Goal: Task Accomplishment & Management: Use online tool/utility

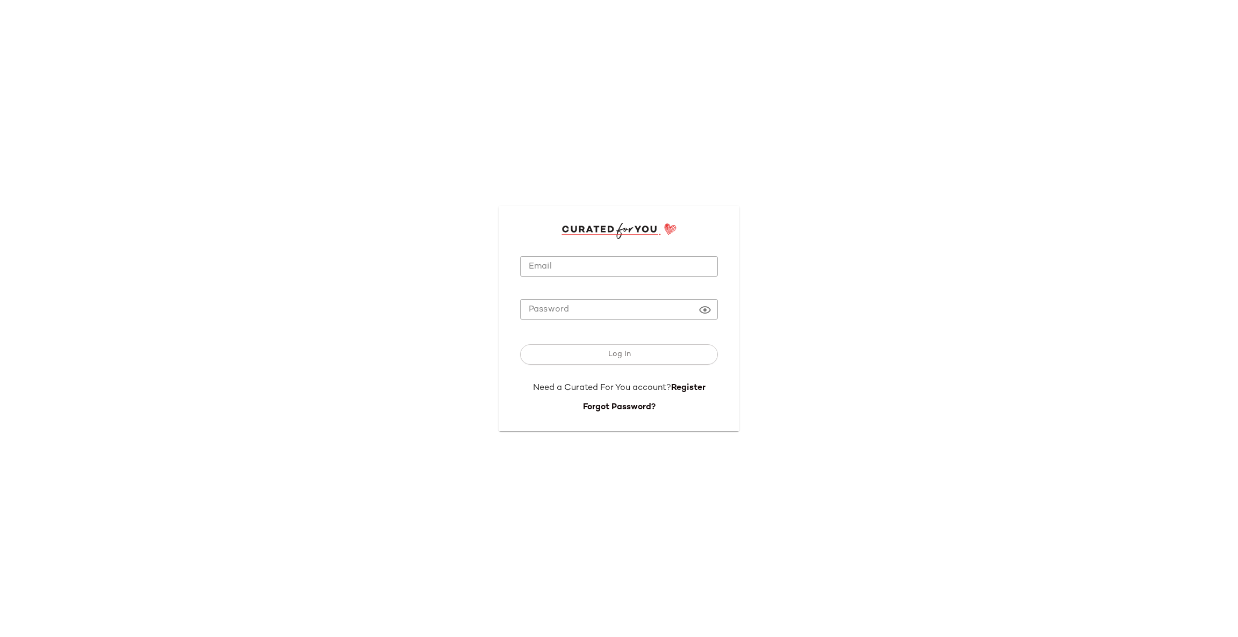
type input "**********"
click at [591, 351] on button "Log In" at bounding box center [619, 354] width 198 height 20
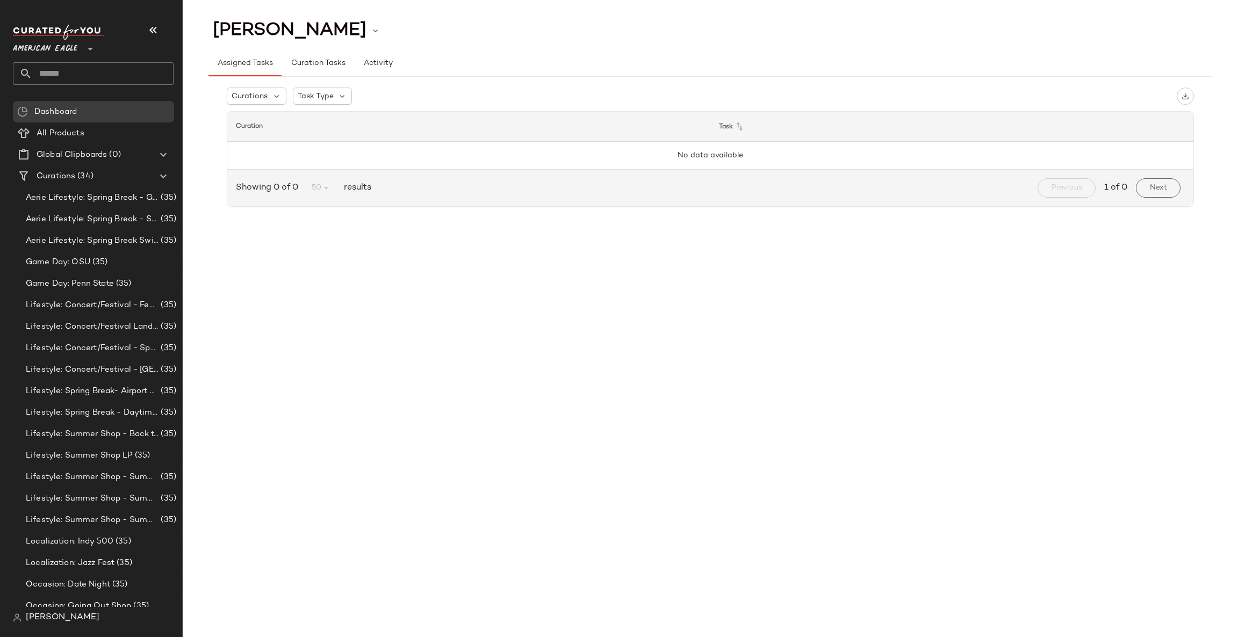
click at [48, 41] on span "American Eagle" at bounding box center [45, 46] width 64 height 19
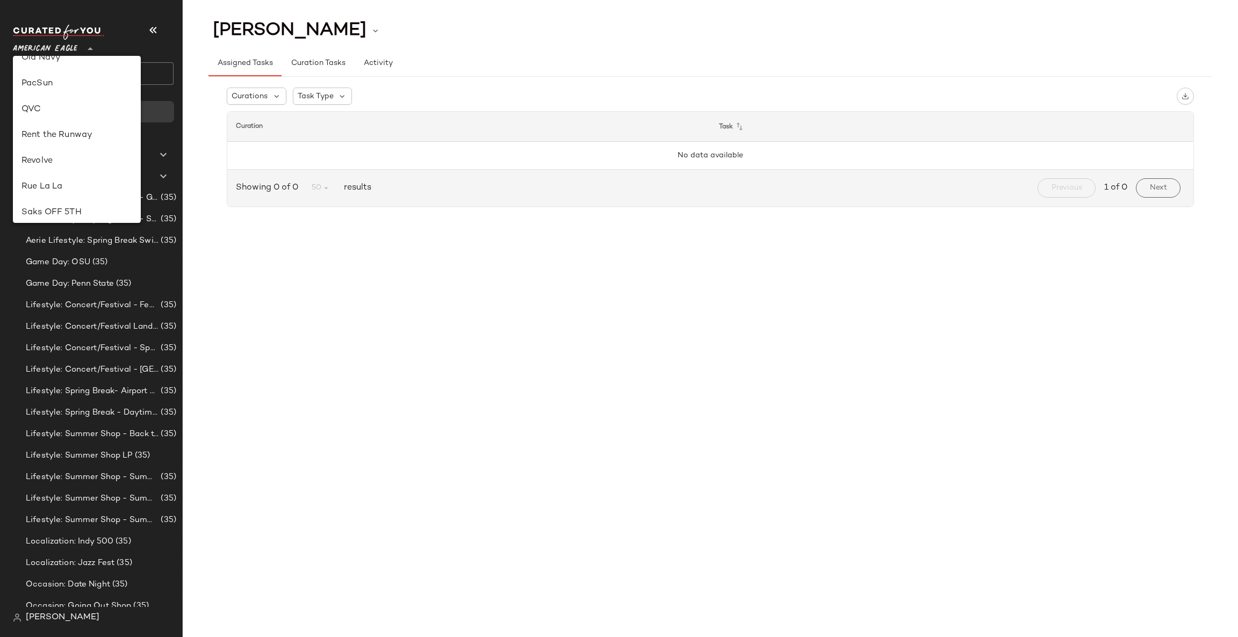
scroll to position [426, 0]
click at [67, 139] on div "Rent the Runway" at bounding box center [76, 137] width 111 height 13
type input "**"
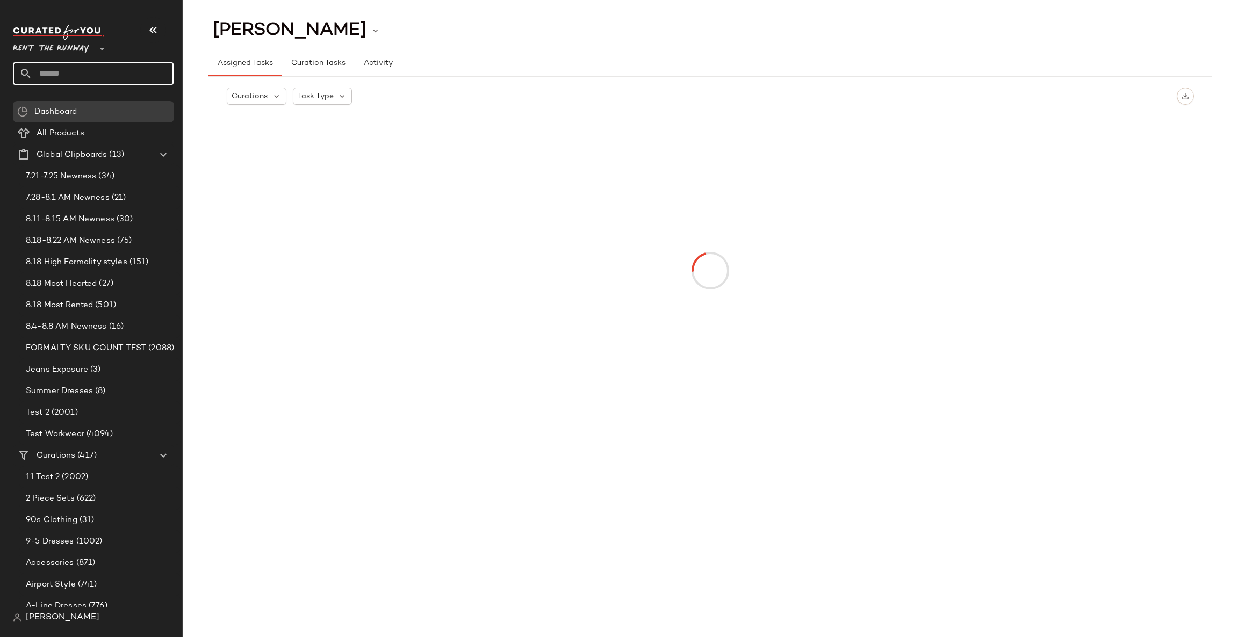
click at [70, 70] on input "text" at bounding box center [102, 73] width 141 height 23
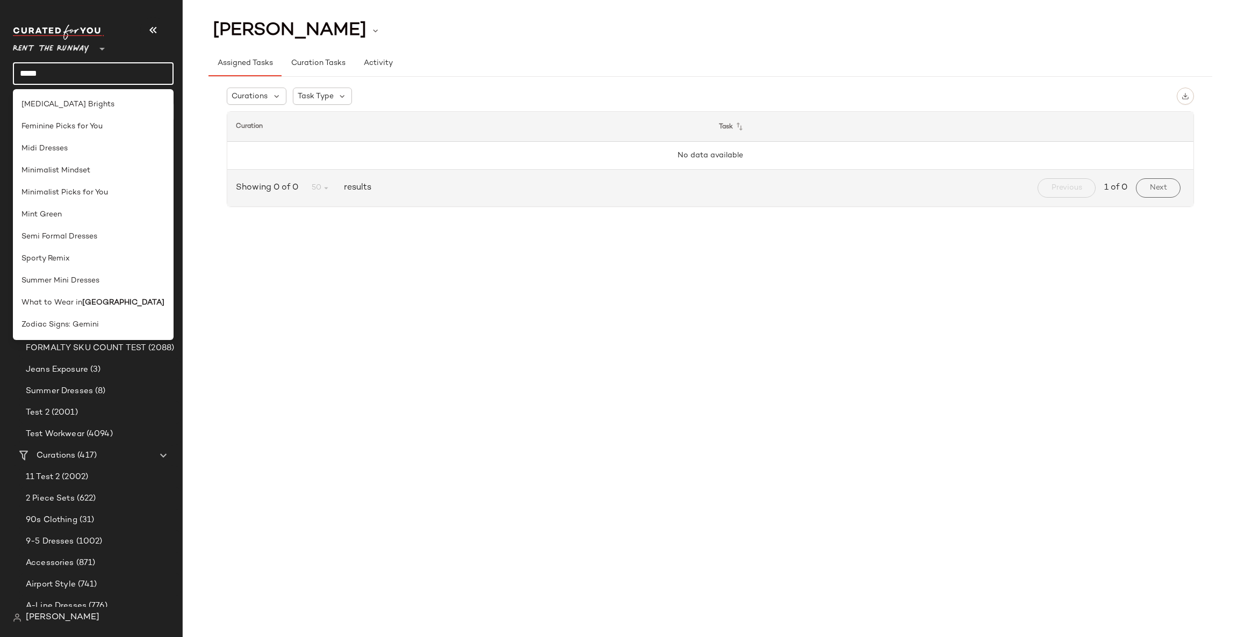
click at [85, 78] on input "*****" at bounding box center [93, 73] width 161 height 23
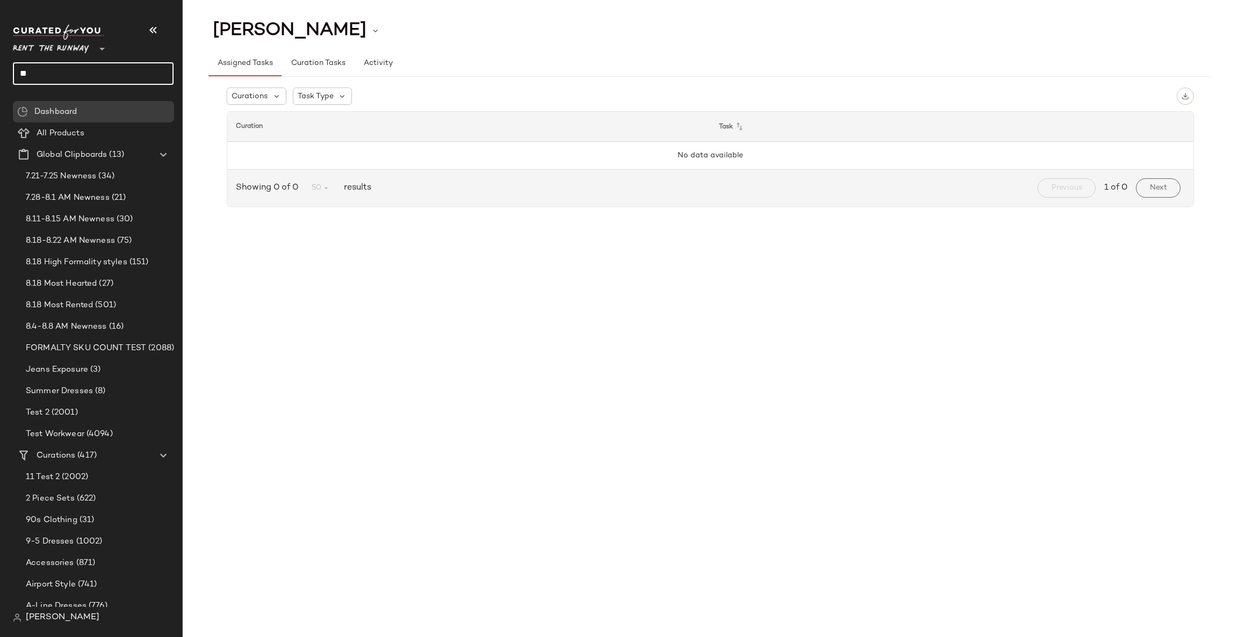
type input "*"
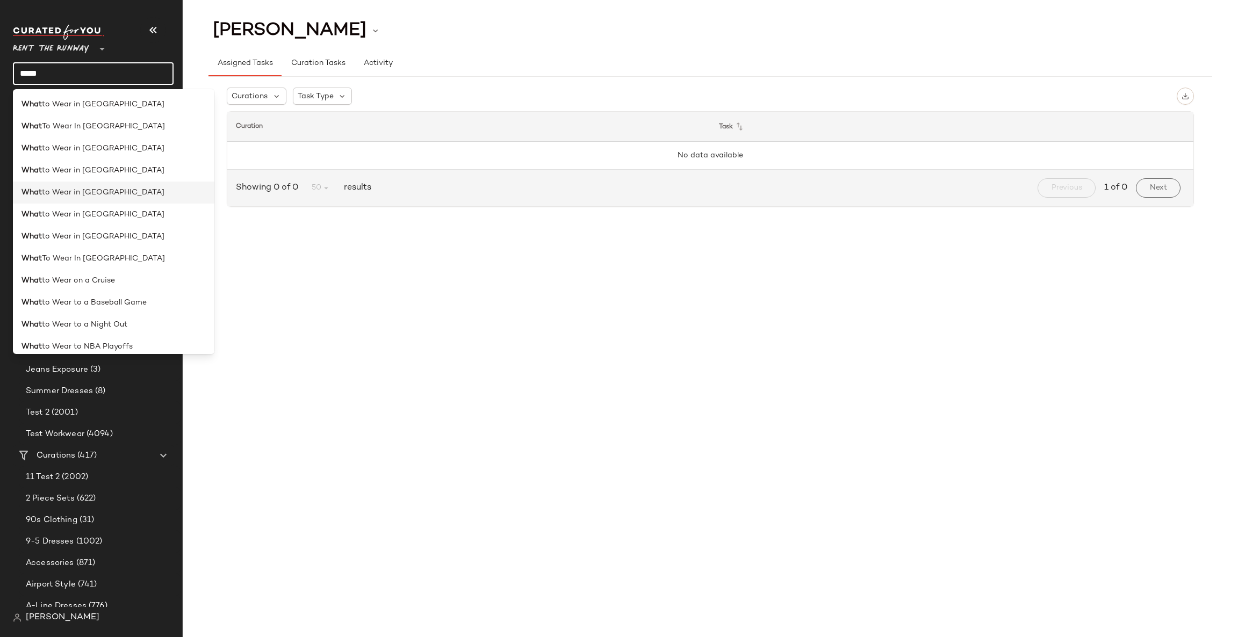
type input "****"
click at [89, 197] on span "to Wear in [GEOGRAPHIC_DATA]" at bounding box center [103, 192] width 123 height 11
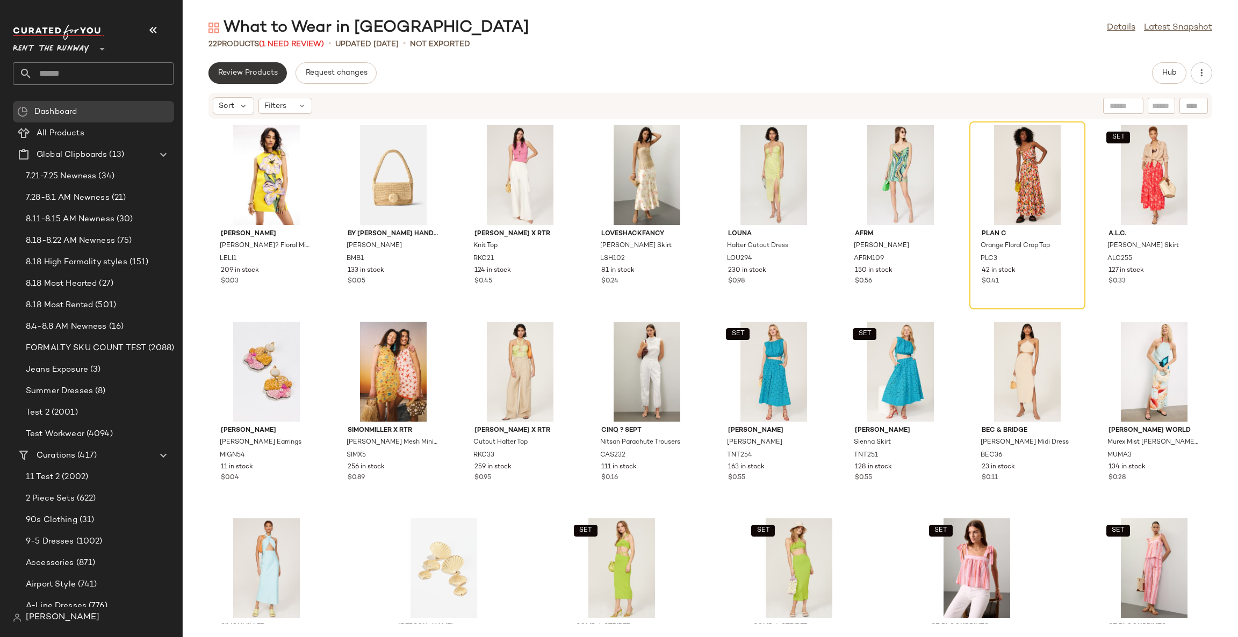
click at [243, 71] on span "Review Products" at bounding box center [248, 73] width 60 height 9
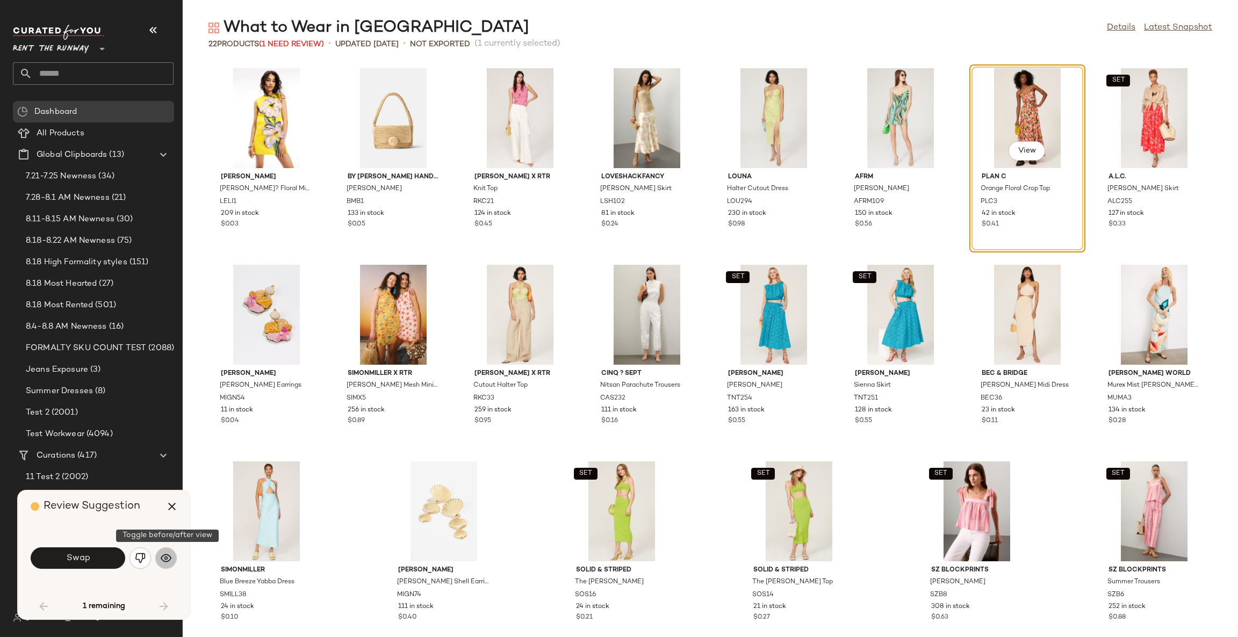
click at [163, 556] on img "button" at bounding box center [166, 558] width 11 height 11
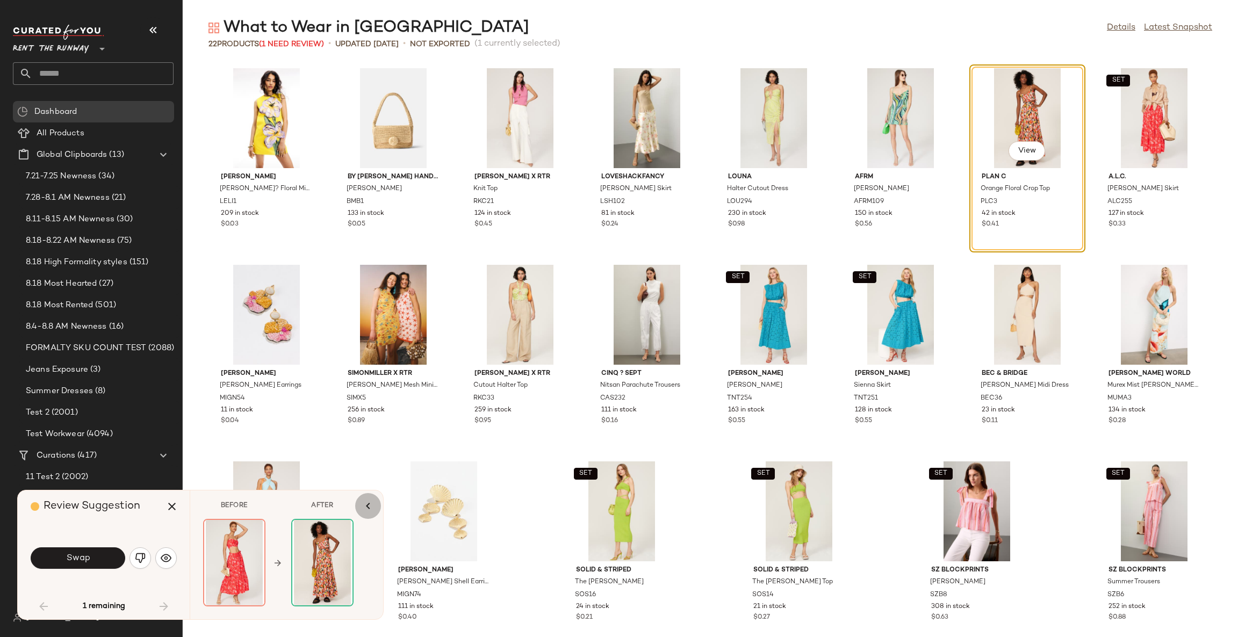
click at [363, 508] on icon "button" at bounding box center [368, 506] width 13 height 13
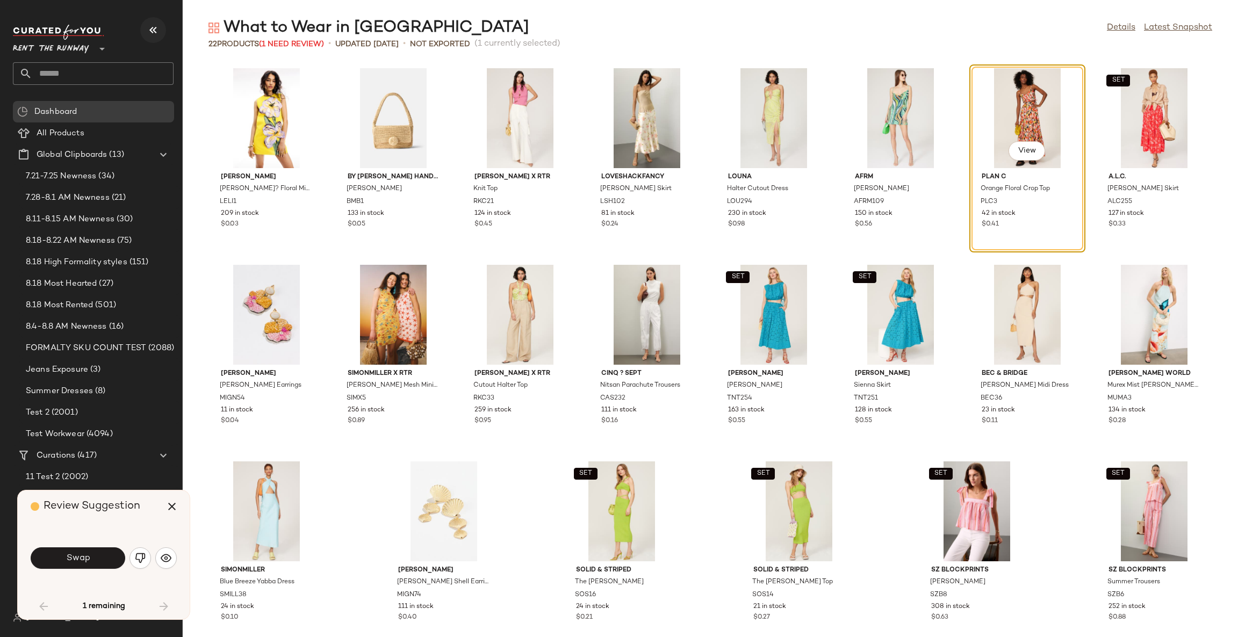
click at [152, 32] on icon "button" at bounding box center [153, 30] width 13 height 13
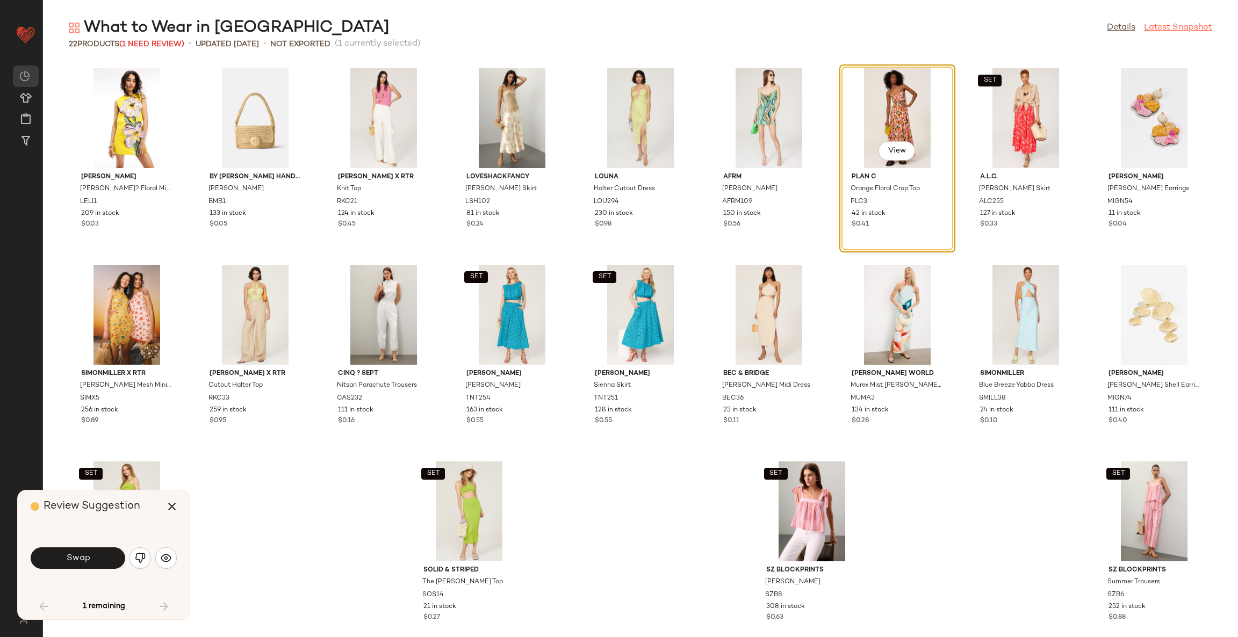
click at [1188, 27] on link "Latest Snapshot" at bounding box center [1178, 27] width 68 height 13
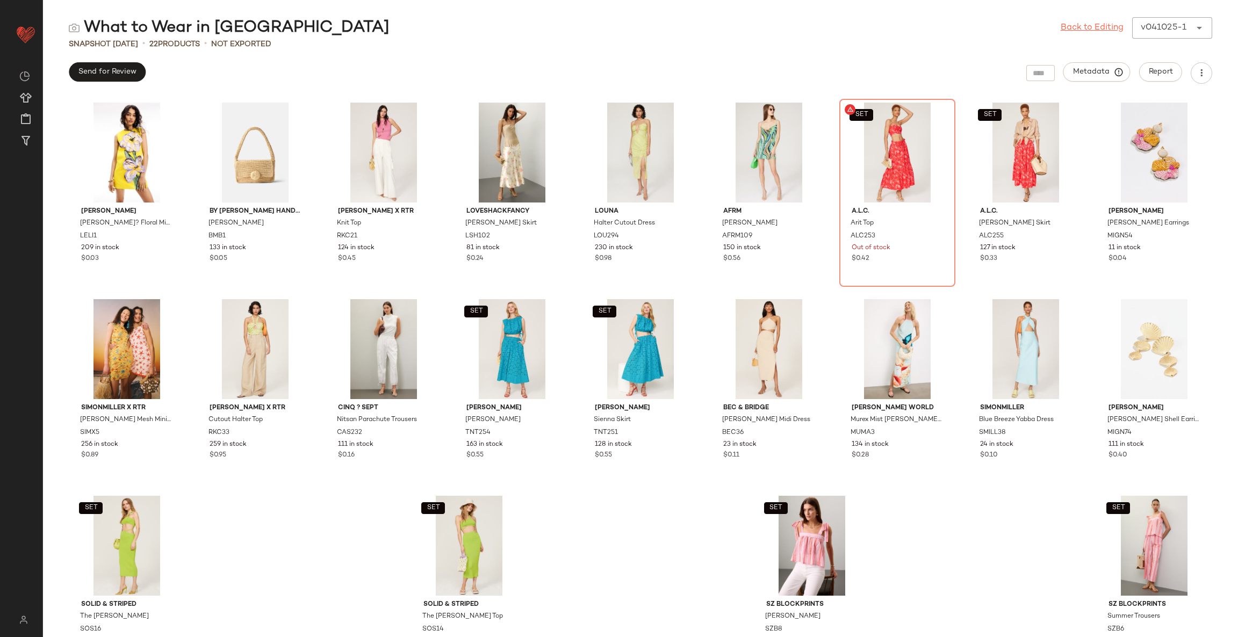
click at [1069, 28] on link "Back to Editing" at bounding box center [1092, 27] width 63 height 13
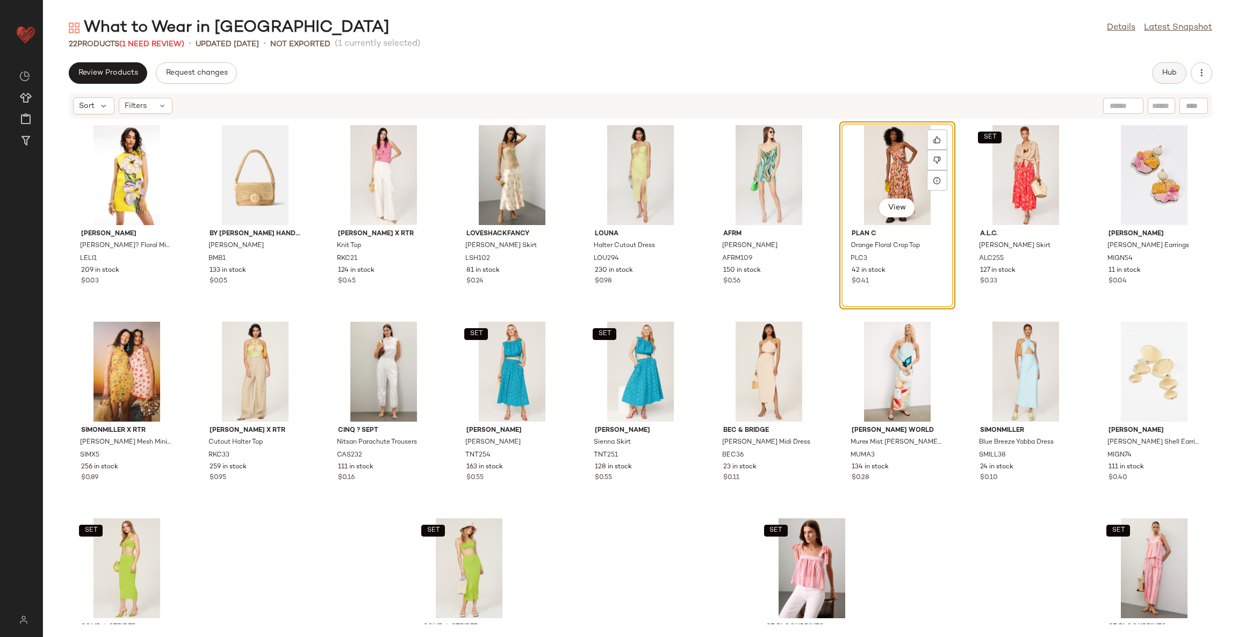
click at [1176, 70] on span "Hub" at bounding box center [1169, 73] width 15 height 9
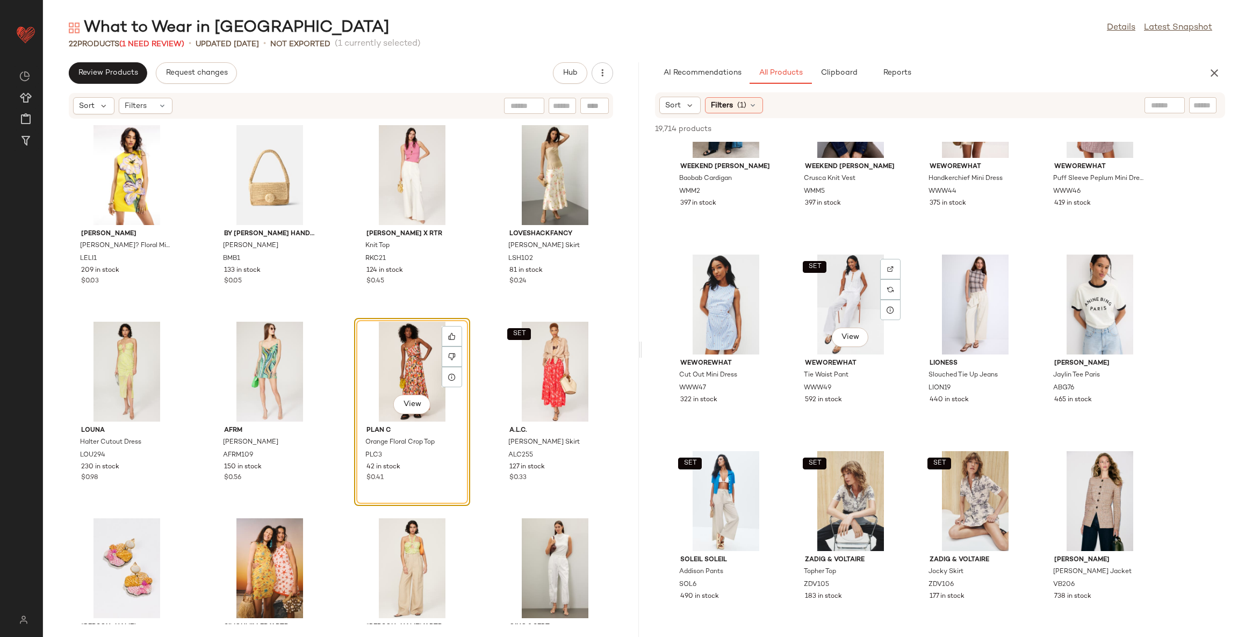
scroll to position [4032, 0]
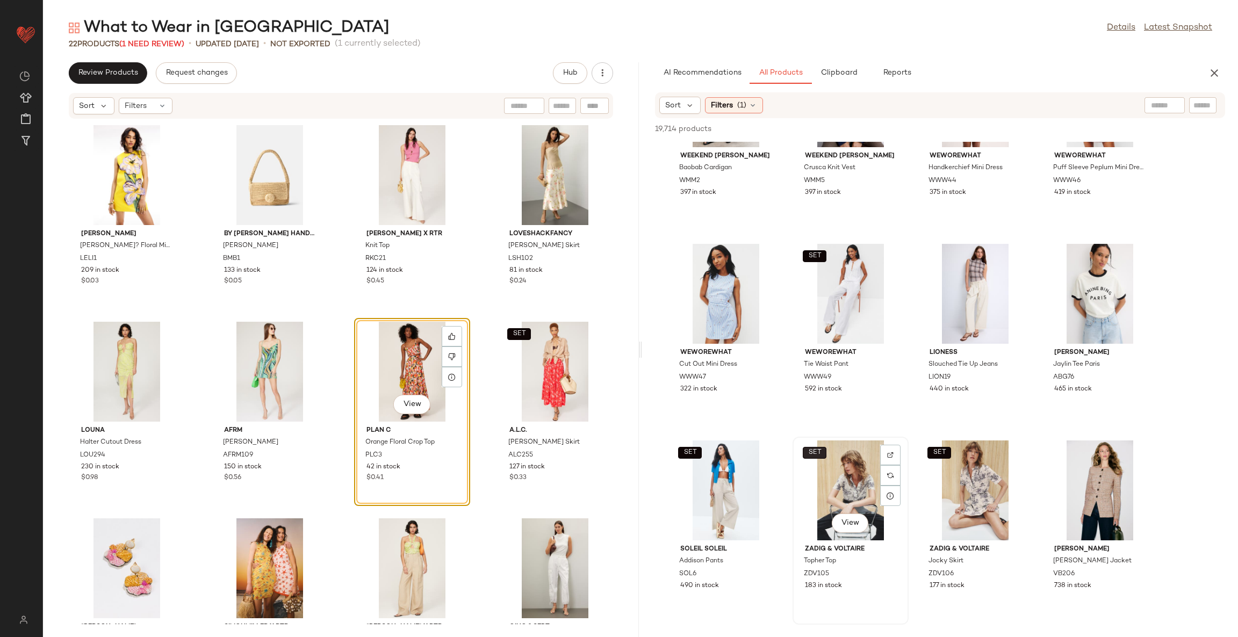
click at [814, 449] on span "SET" at bounding box center [814, 453] width 13 height 8
click at [830, 470] on div "SET View" at bounding box center [850, 491] width 109 height 100
click at [846, 530] on button "View" at bounding box center [850, 523] width 37 height 19
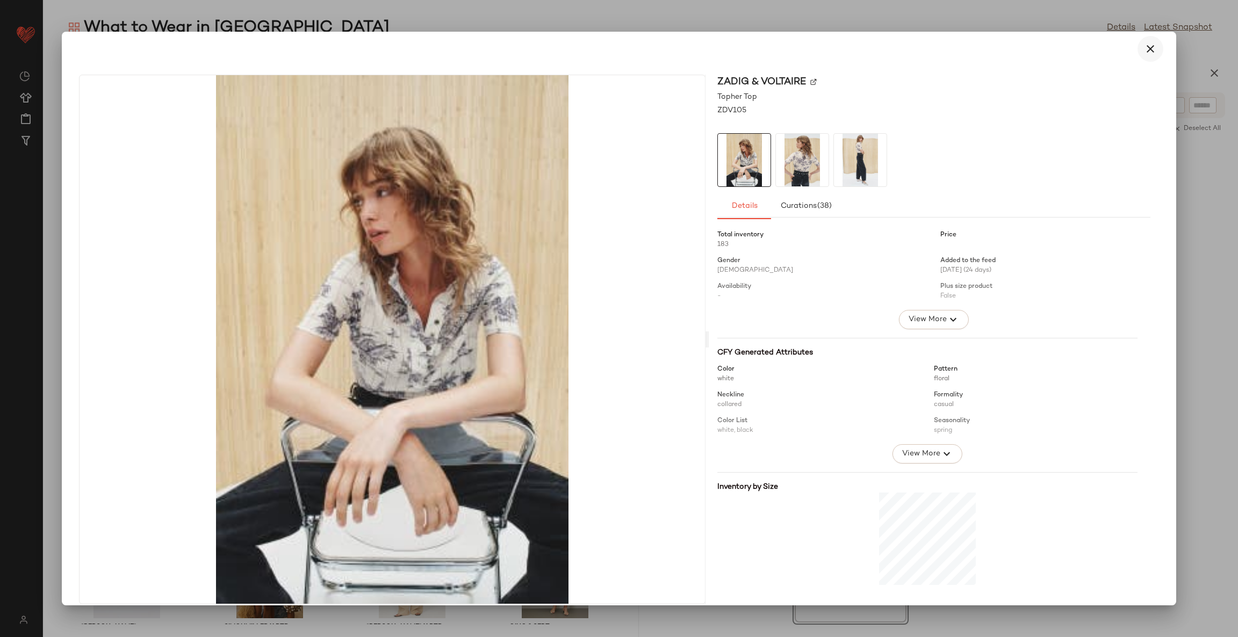
click at [1144, 53] on icon "button" at bounding box center [1150, 48] width 13 height 13
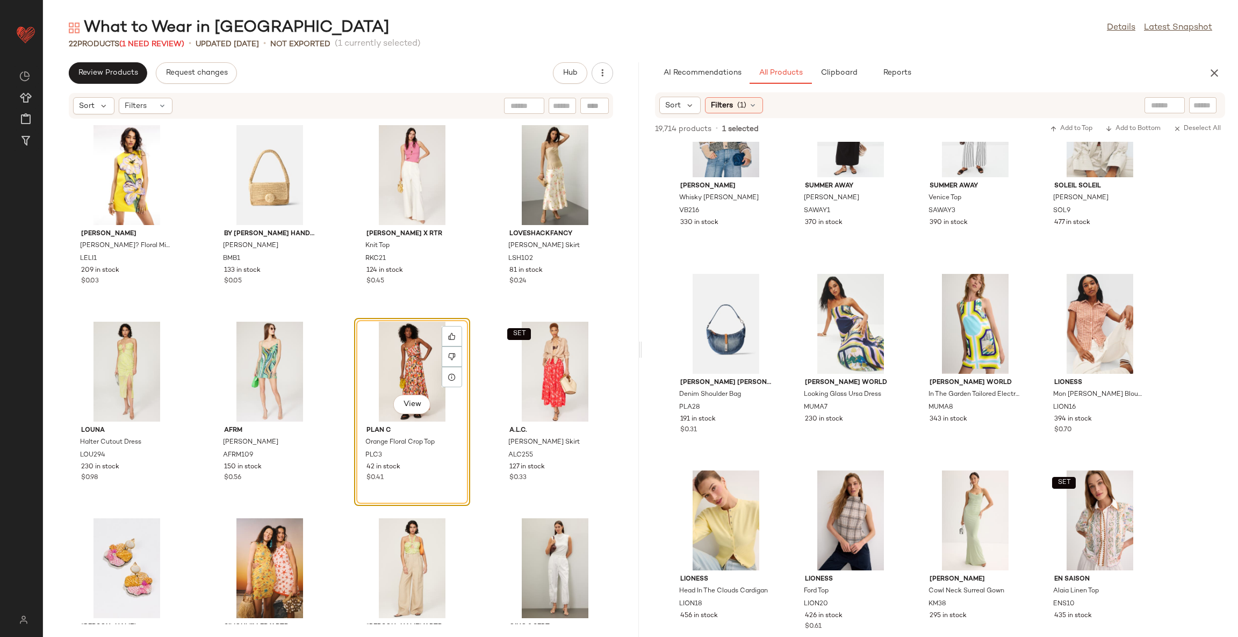
scroll to position [5576, 0]
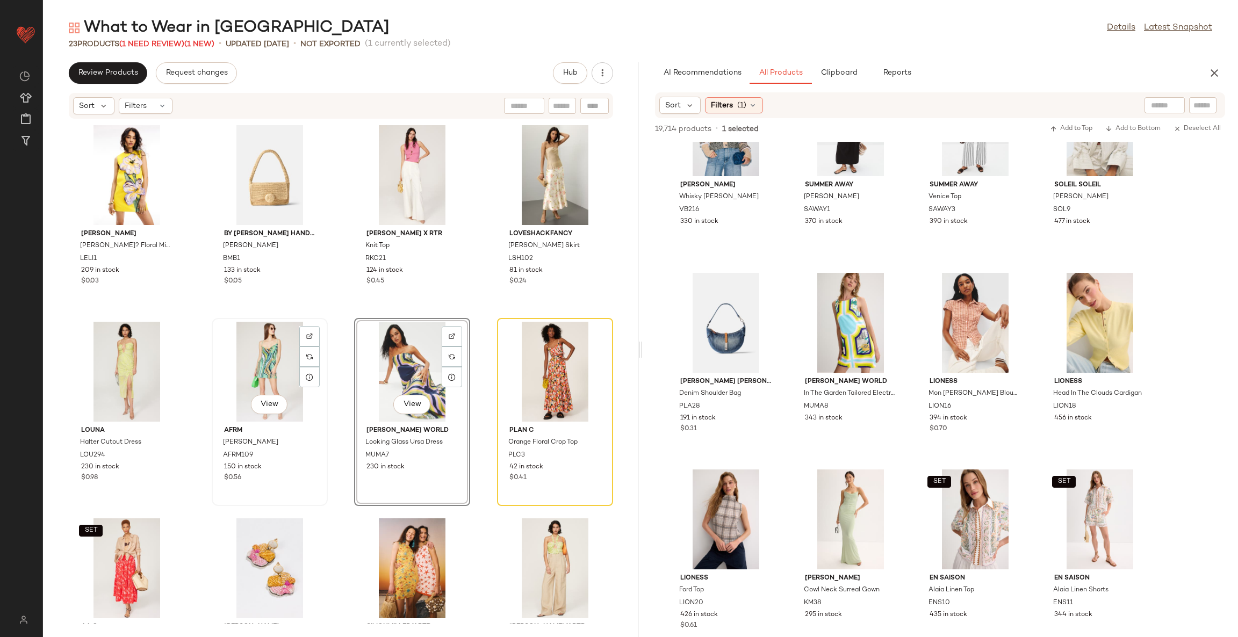
click at [254, 358] on div "View" at bounding box center [269, 372] width 109 height 100
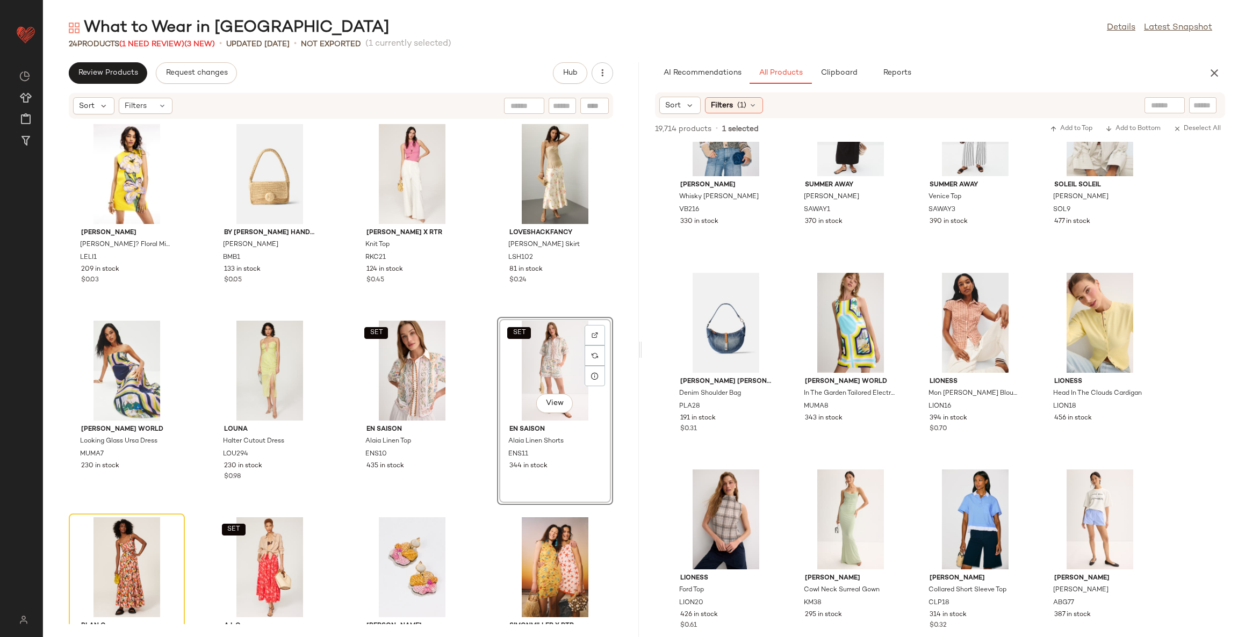
scroll to position [160, 0]
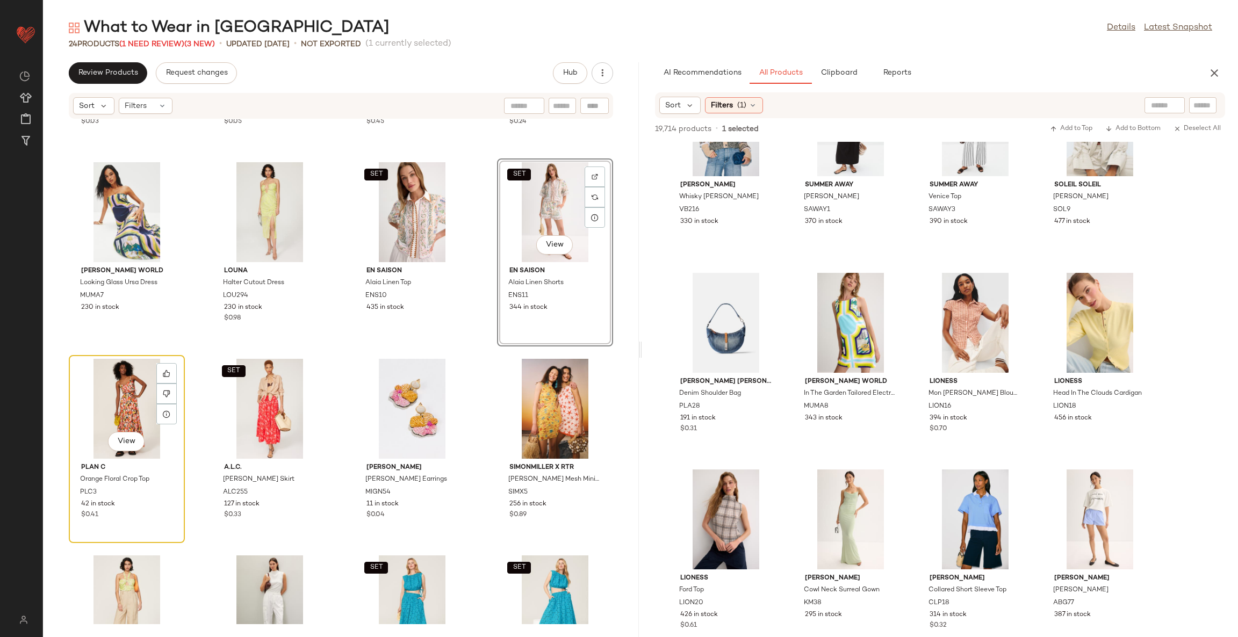
click at [128, 380] on div "View" at bounding box center [127, 409] width 109 height 100
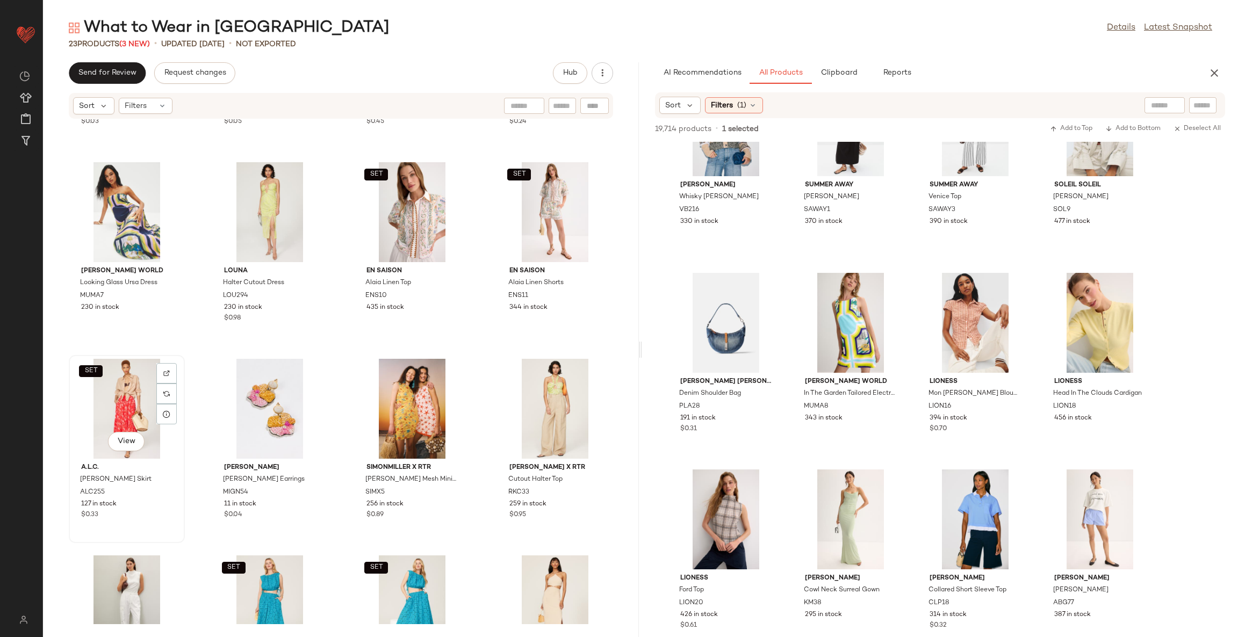
click at [128, 380] on div "SET View" at bounding box center [127, 409] width 109 height 100
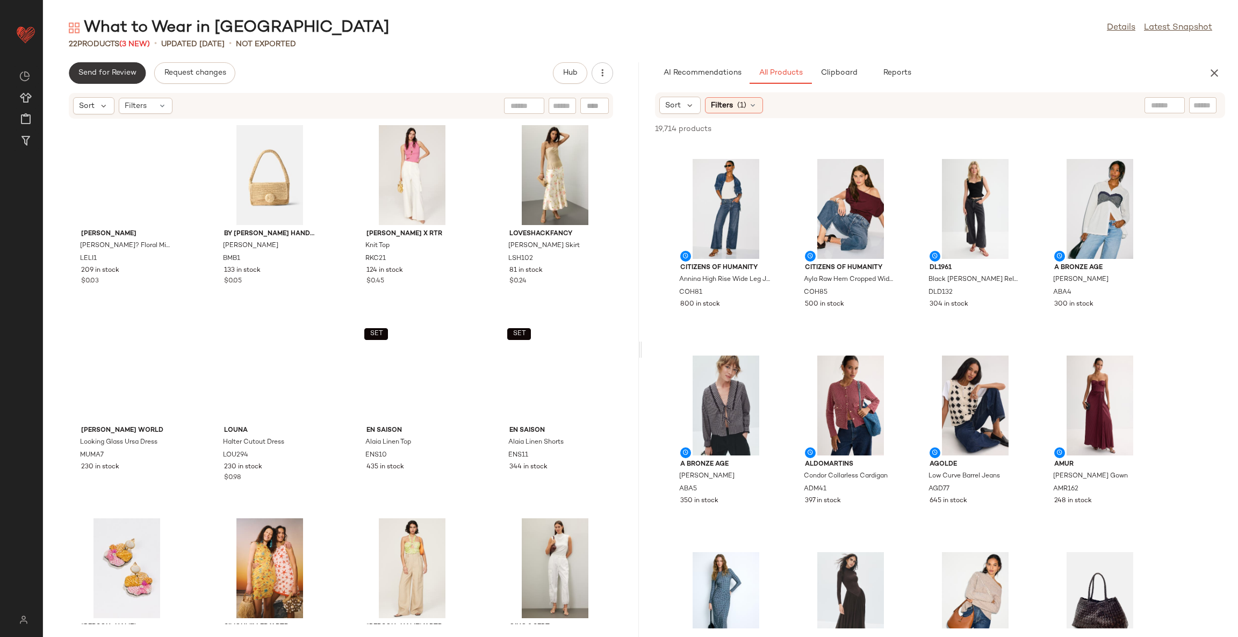
click at [122, 80] on button "Send for Review" at bounding box center [107, 72] width 77 height 21
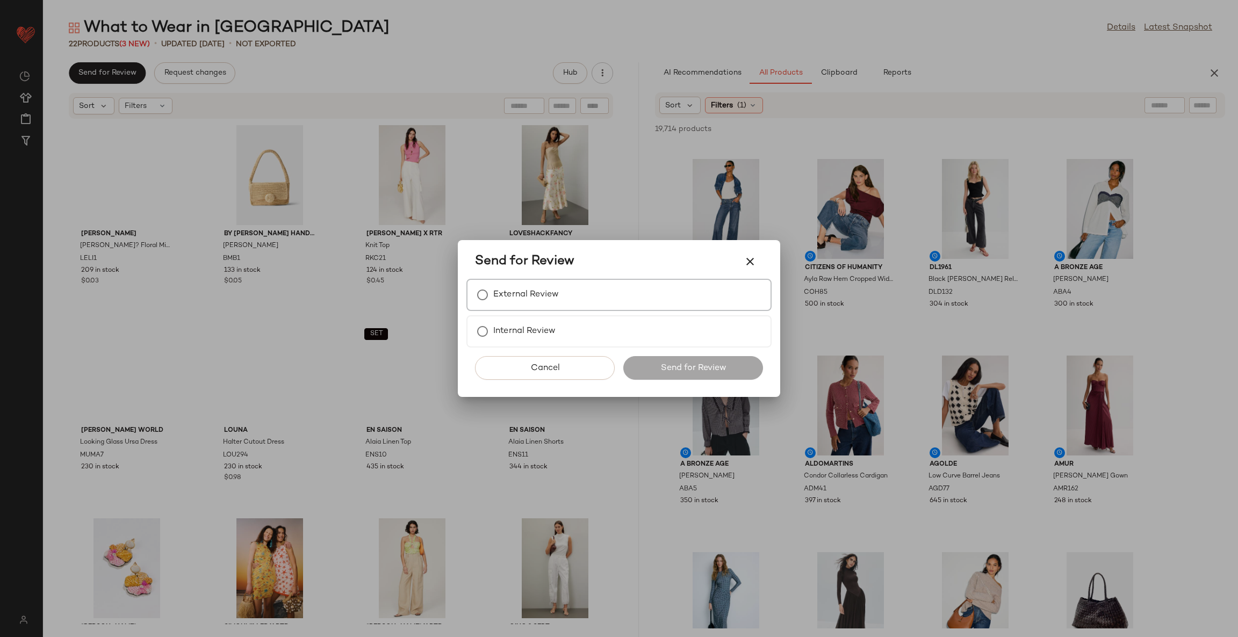
click at [498, 289] on label "External Review" at bounding box center [526, 294] width 66 height 21
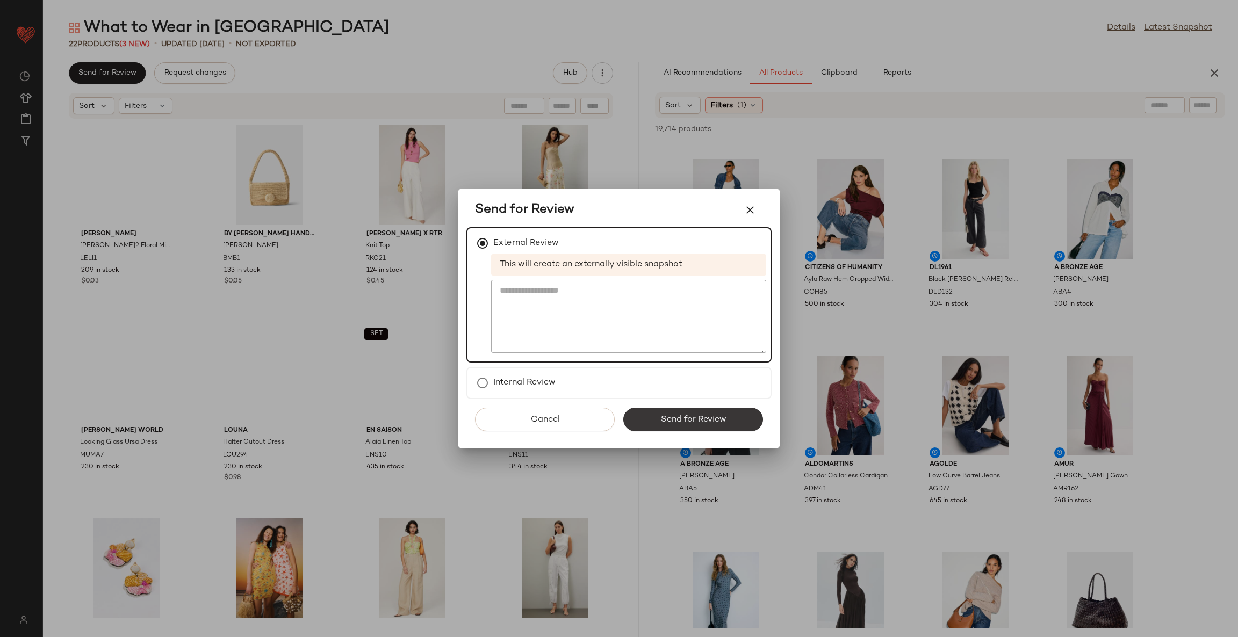
click at [690, 421] on span "Send for Review" at bounding box center [693, 420] width 66 height 10
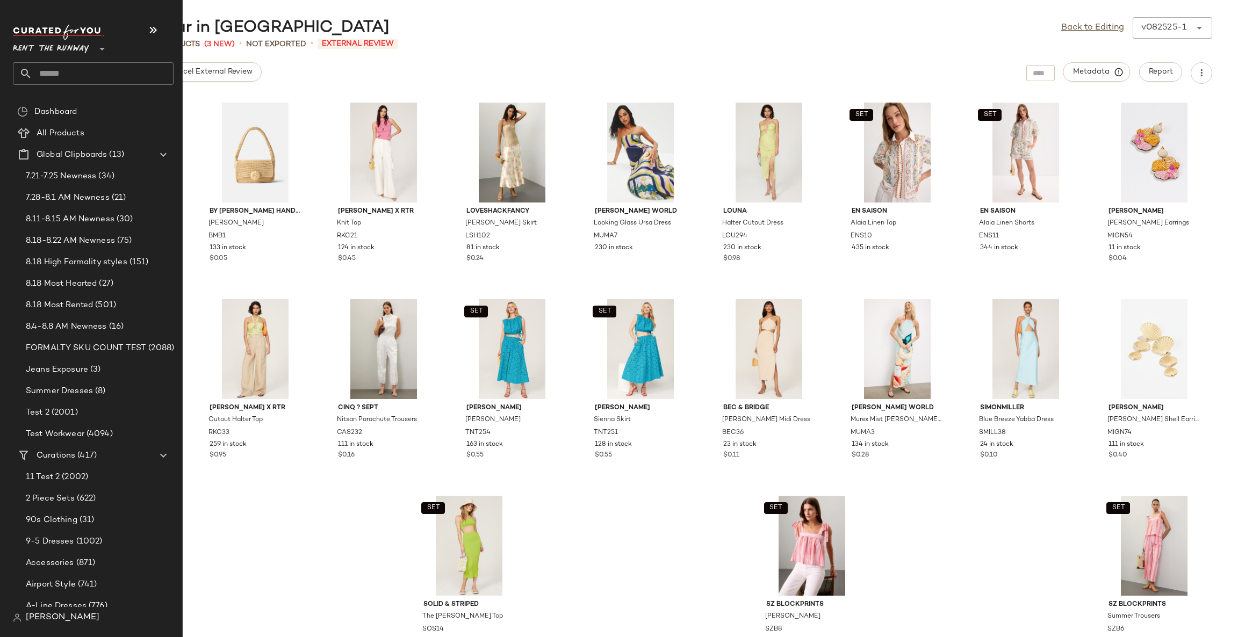
click at [44, 87] on div "Rent the Runway **" at bounding box center [97, 54] width 169 height 67
click at [47, 75] on input "text" at bounding box center [102, 73] width 141 height 23
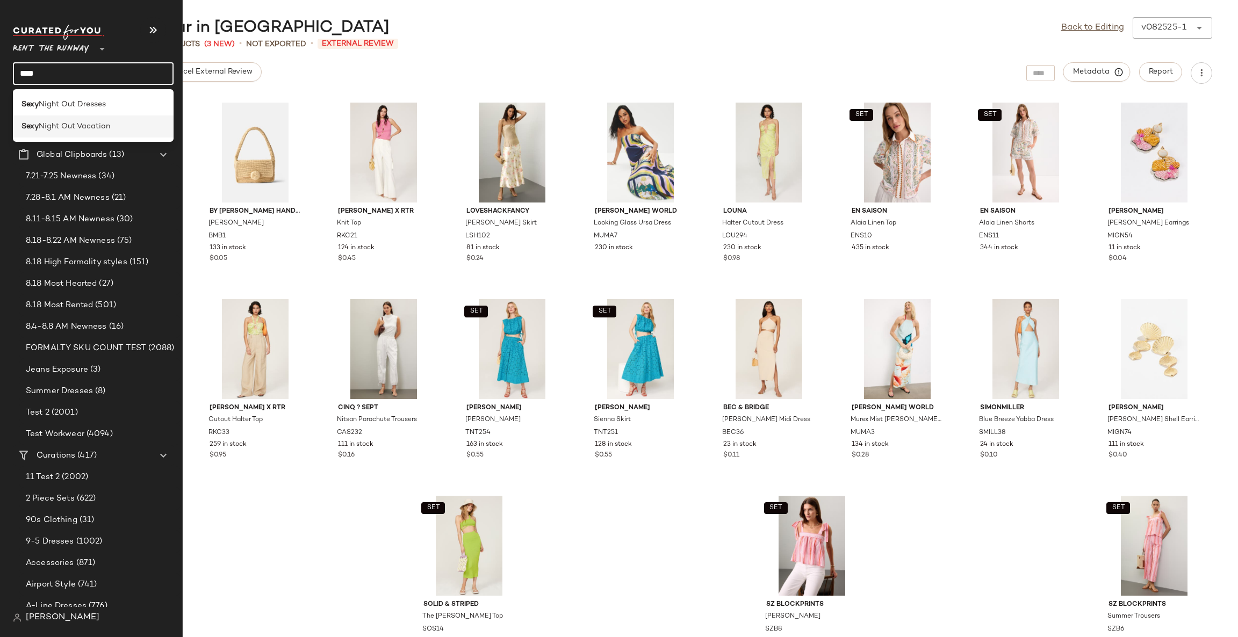
type input "****"
click at [76, 133] on div "Sexy Night Out Vacation" at bounding box center [93, 127] width 161 height 22
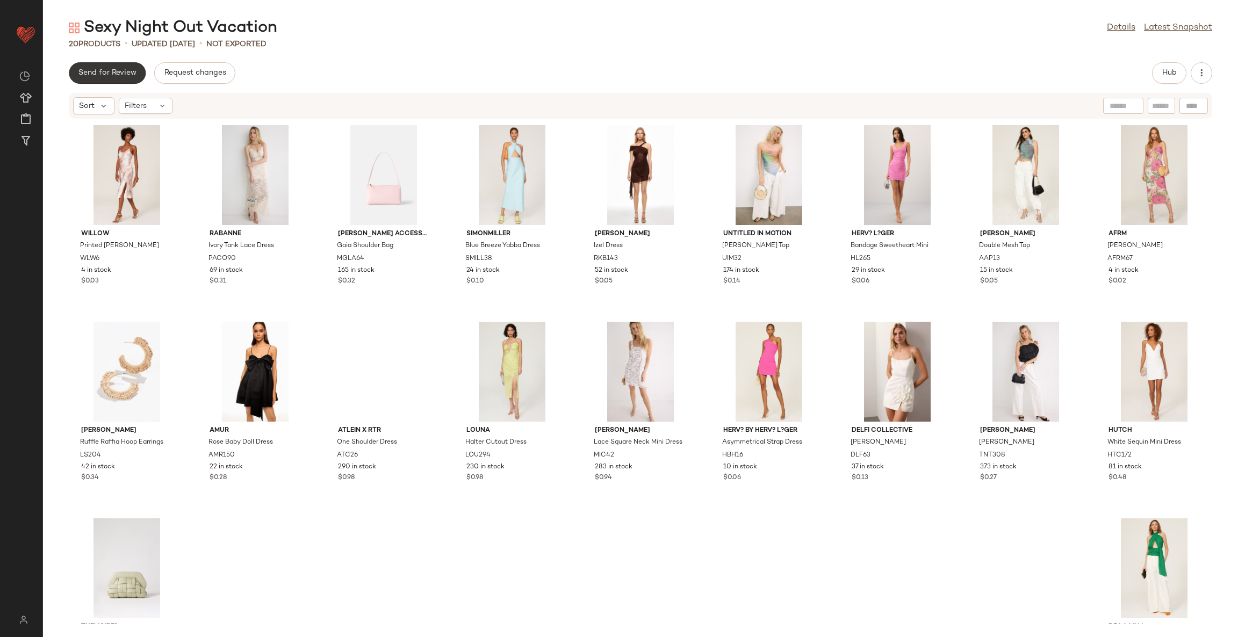
click at [121, 67] on button "Send for Review" at bounding box center [107, 72] width 77 height 21
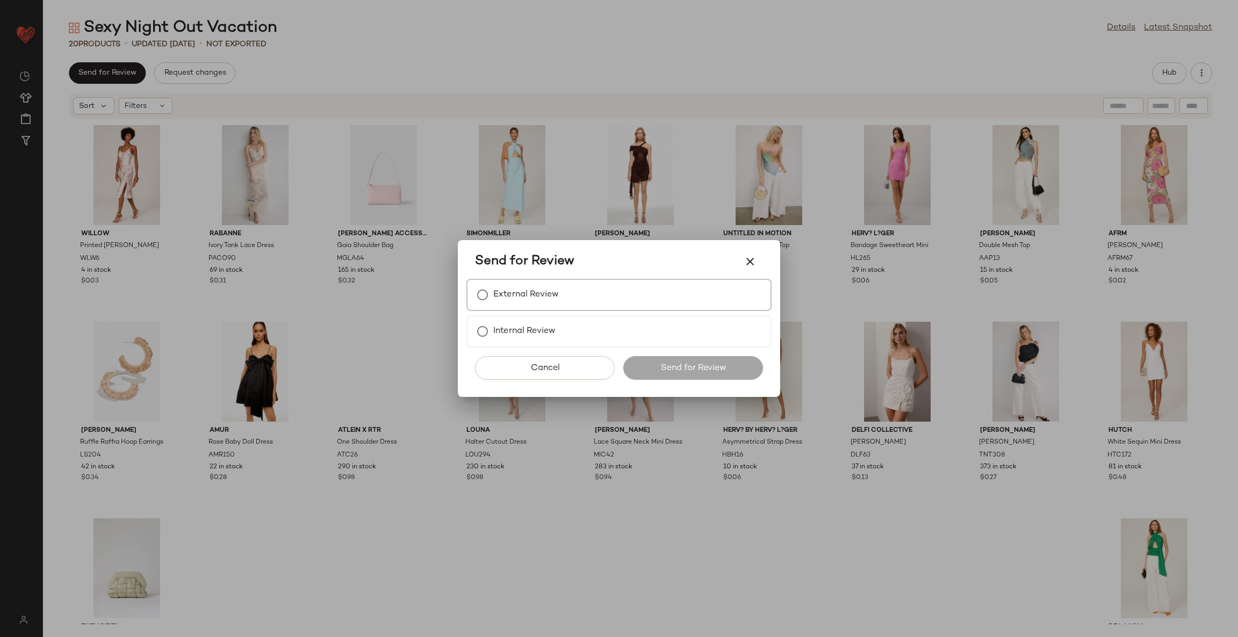
click at [496, 291] on label "External Review" at bounding box center [526, 294] width 66 height 21
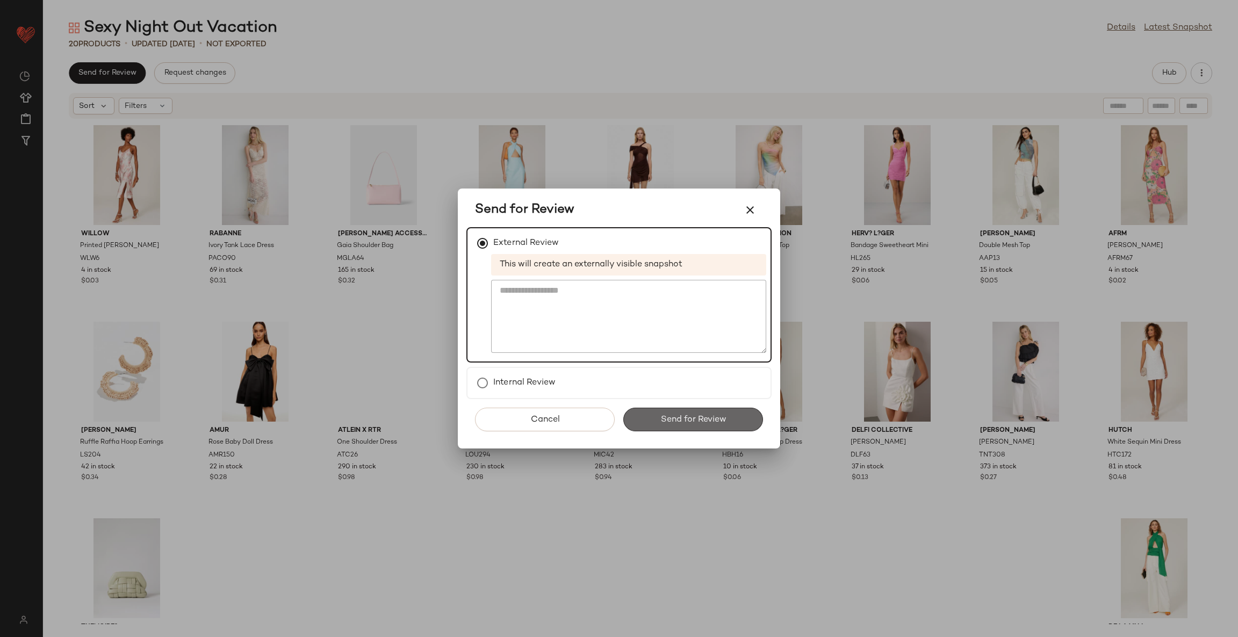
click at [682, 428] on button "Send for Review" at bounding box center [693, 420] width 140 height 24
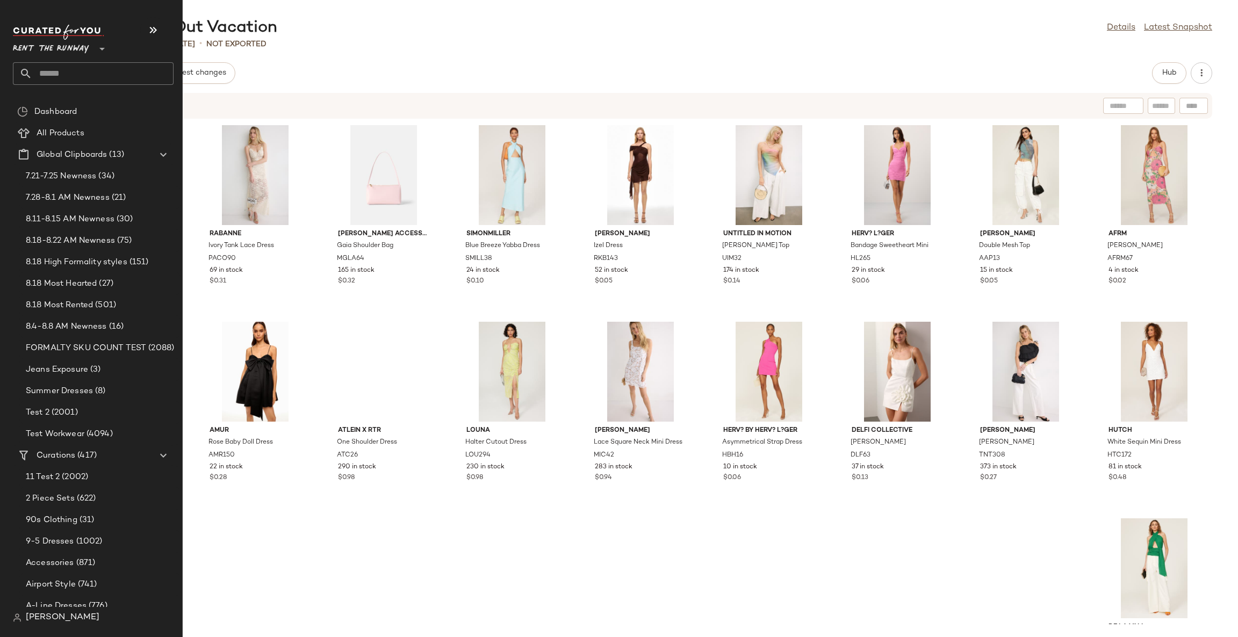
click at [82, 79] on input "text" at bounding box center [102, 73] width 141 height 23
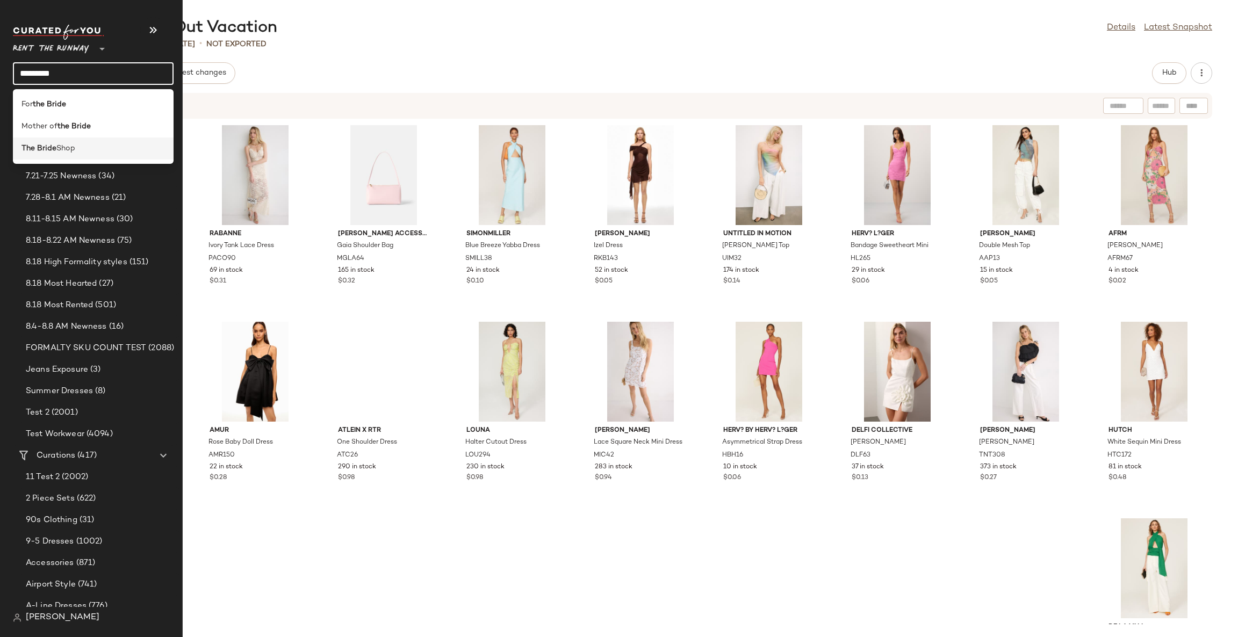
type input "*********"
click at [69, 141] on div "The Bride Shop" at bounding box center [93, 149] width 161 height 22
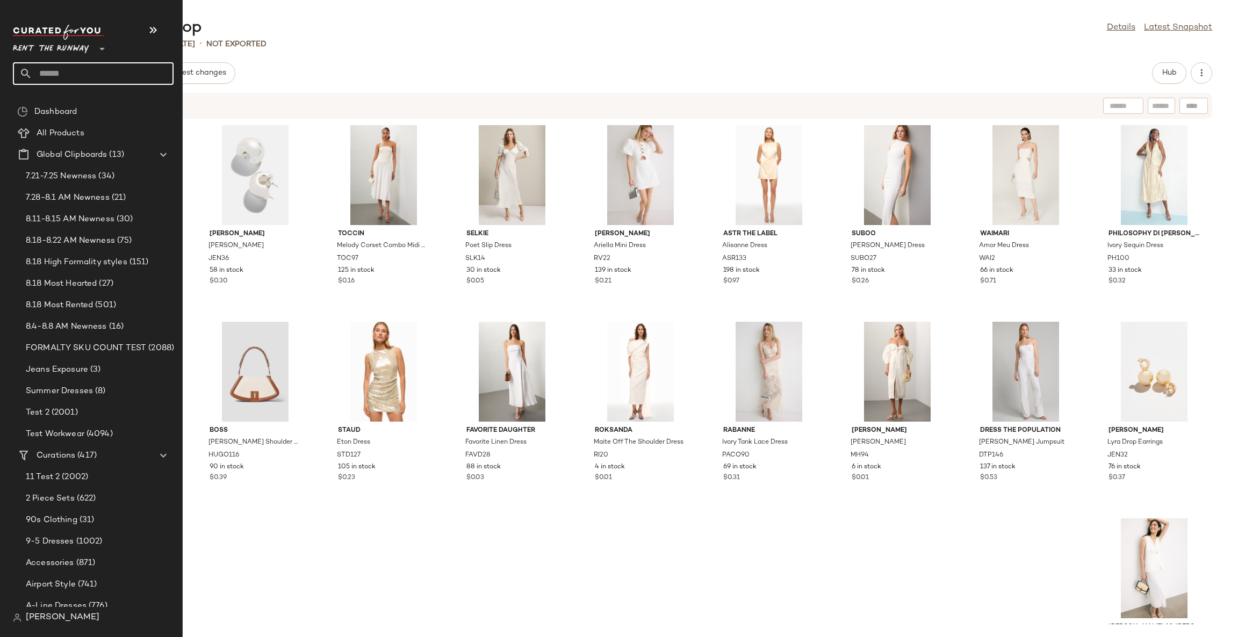
click at [89, 74] on input "text" at bounding box center [102, 73] width 141 height 23
type input "*******"
click at [102, 104] on b "Showers" at bounding box center [116, 104] width 31 height 11
